Goal: Information Seeking & Learning: Learn about a topic

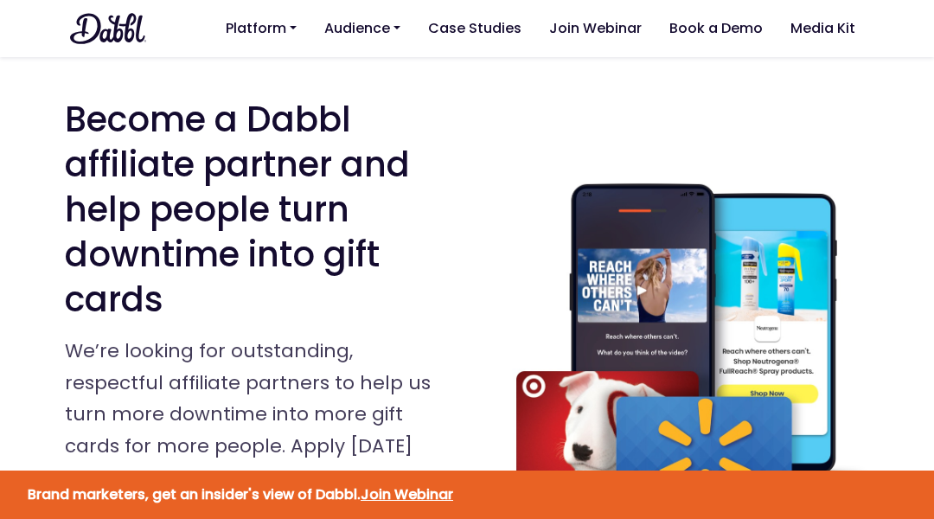
scroll to position [1361, 0]
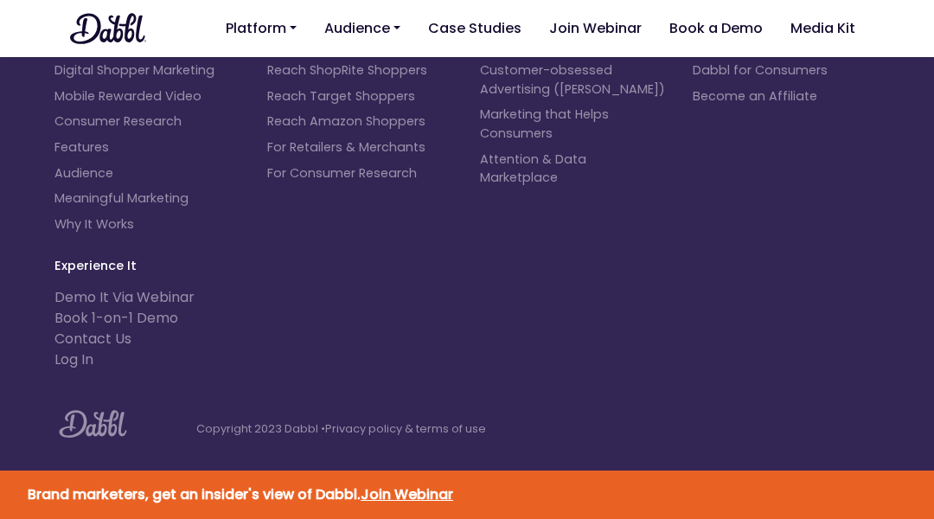
scroll to position [3407, 0]
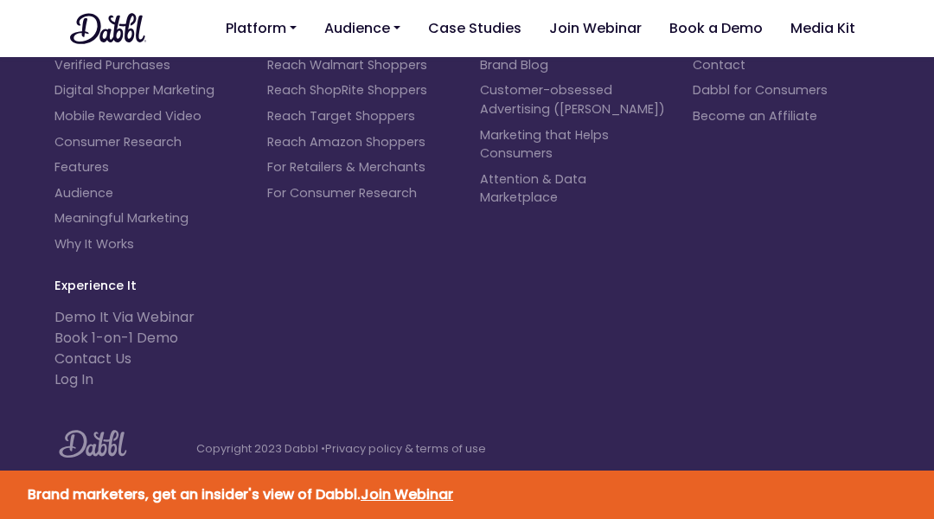
scroll to position [4837, 0]
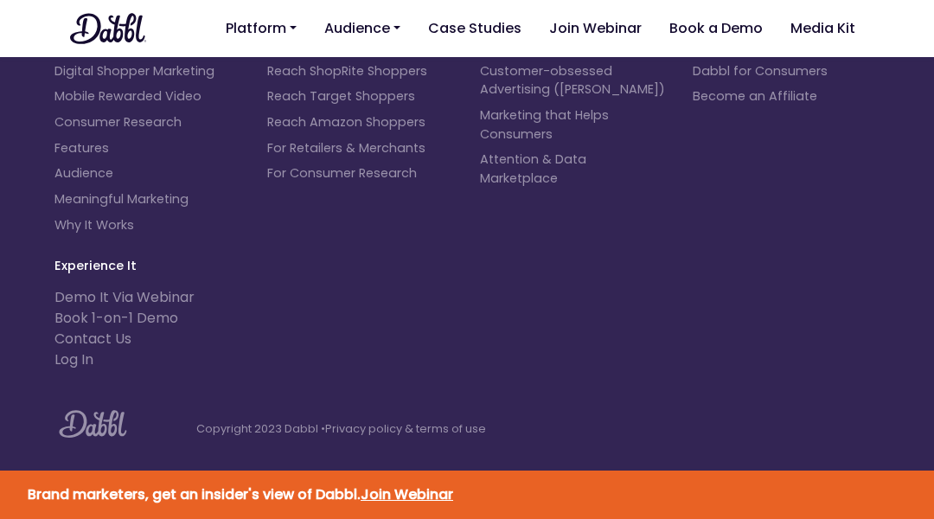
scroll to position [4965, 0]
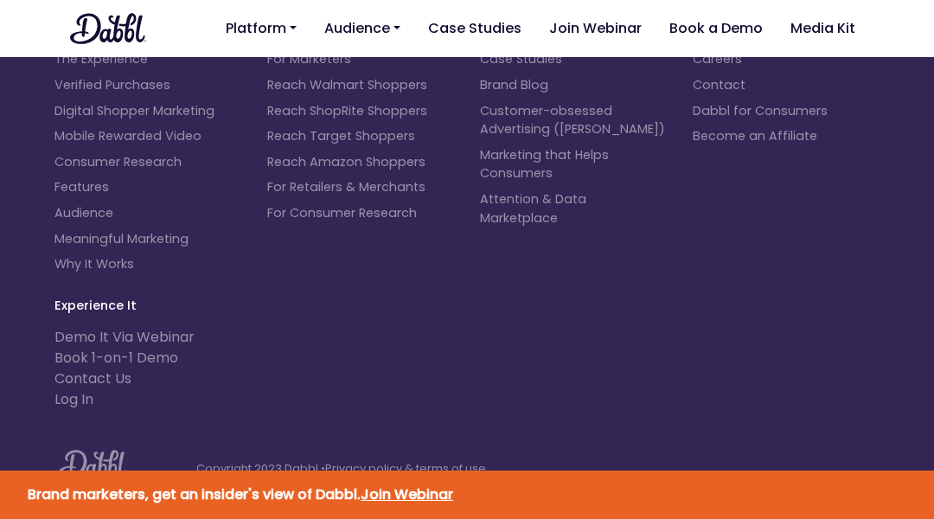
scroll to position [6548, 0]
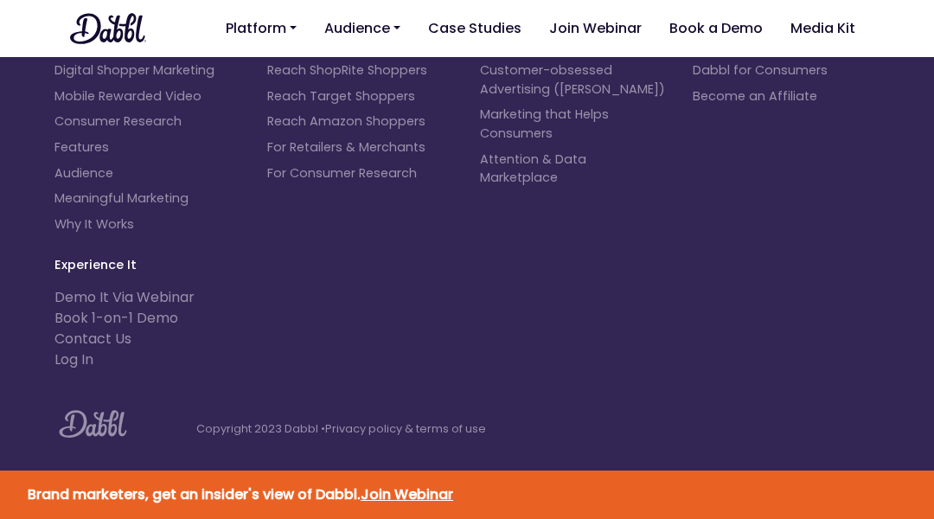
scroll to position [7619, 0]
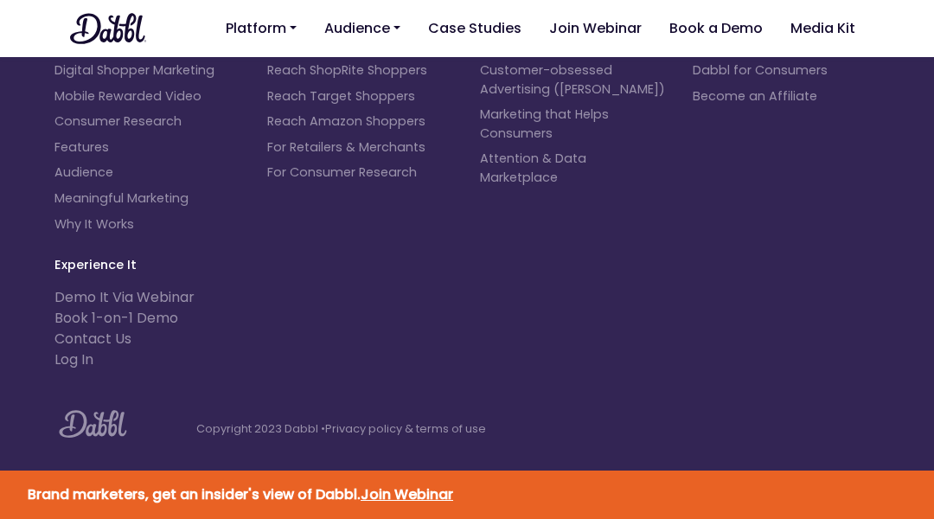
scroll to position [5343, 0]
